Goal: Task Accomplishment & Management: Use online tool/utility

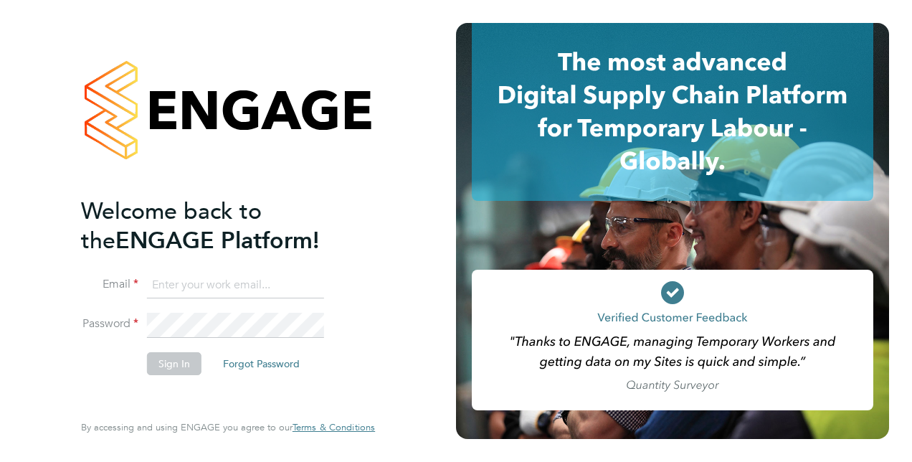
type input "[PERSON_NAME][EMAIL_ADDRESS][DOMAIN_NAME]"
click at [159, 365] on button "Sign In" at bounding box center [174, 363] width 55 height 23
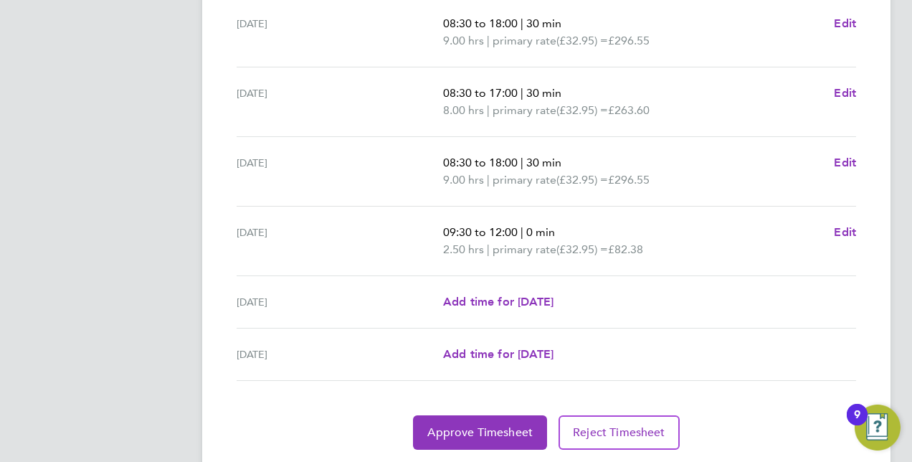
scroll to position [583, 0]
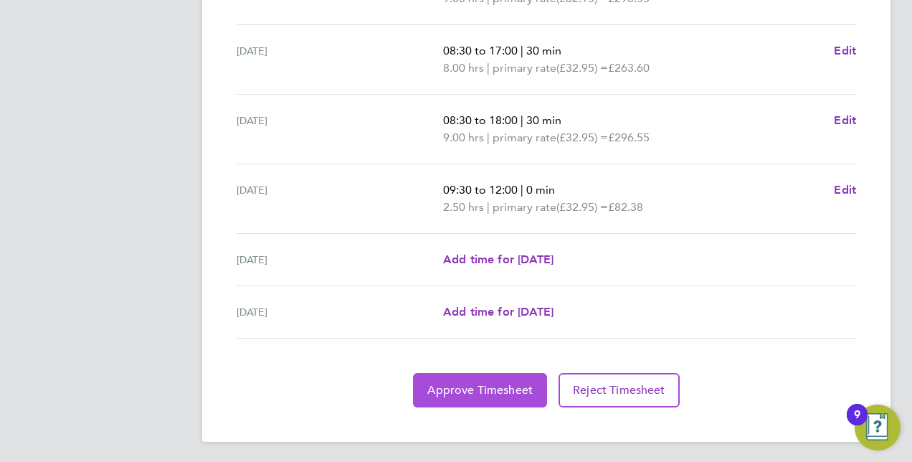
click at [455, 386] on span "Approve Timesheet" at bounding box center [479, 390] width 105 height 14
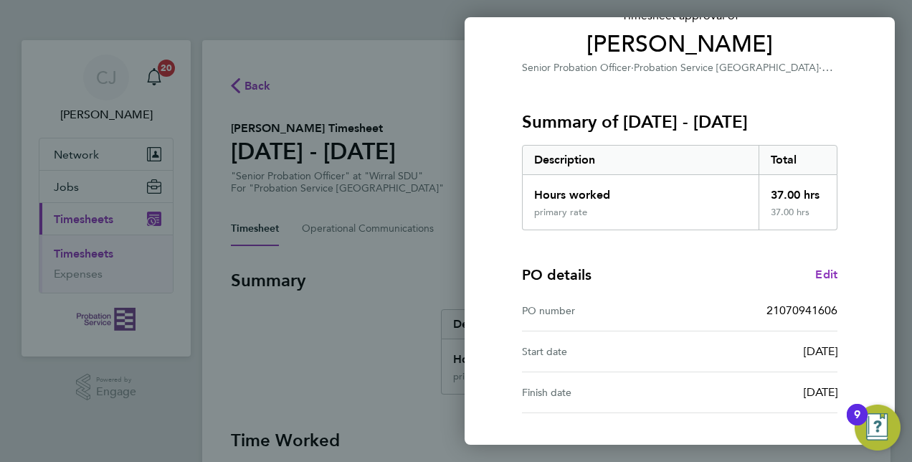
scroll to position [224, 0]
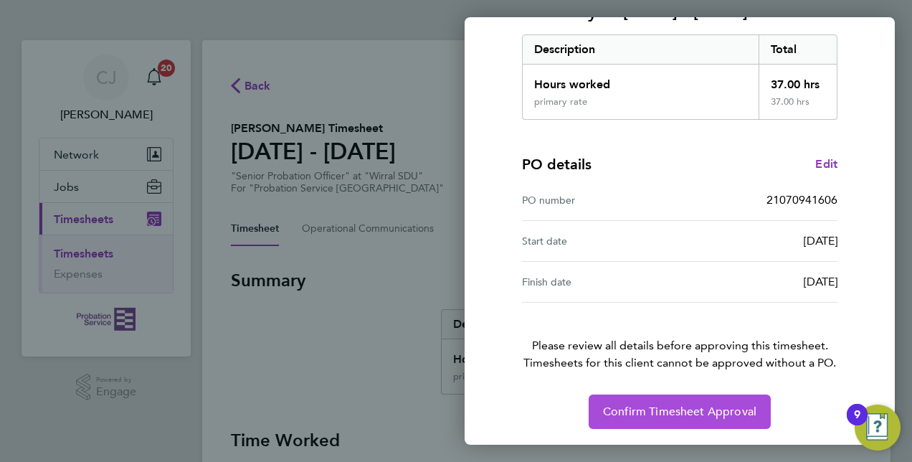
click at [615, 410] on span "Confirm Timesheet Approval" at bounding box center [679, 411] width 153 height 14
